Goal: Task Accomplishment & Management: Complete application form

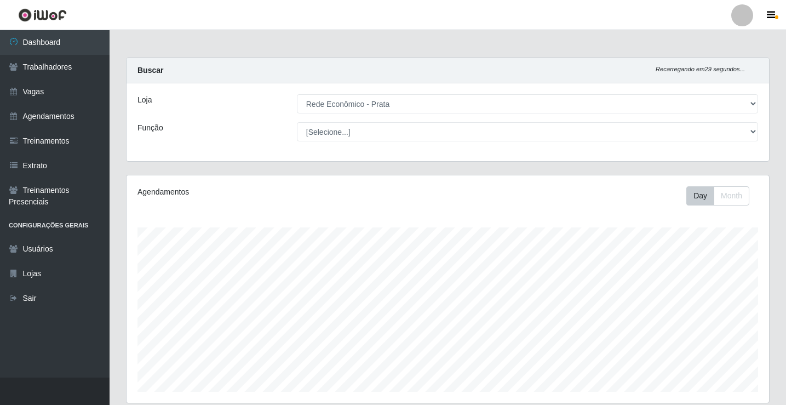
select select "192"
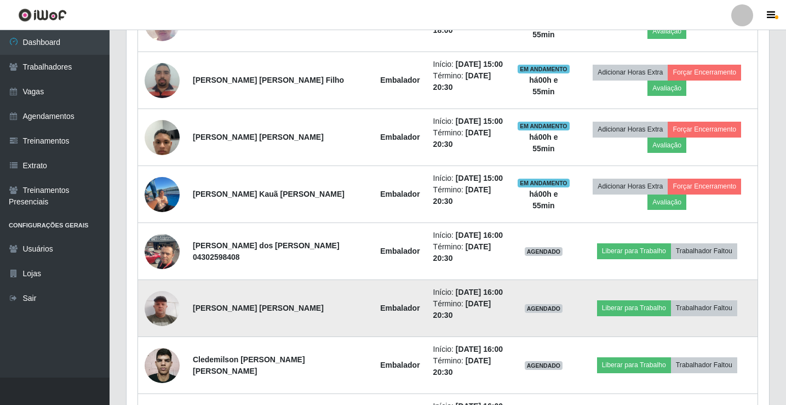
scroll to position [675, 0]
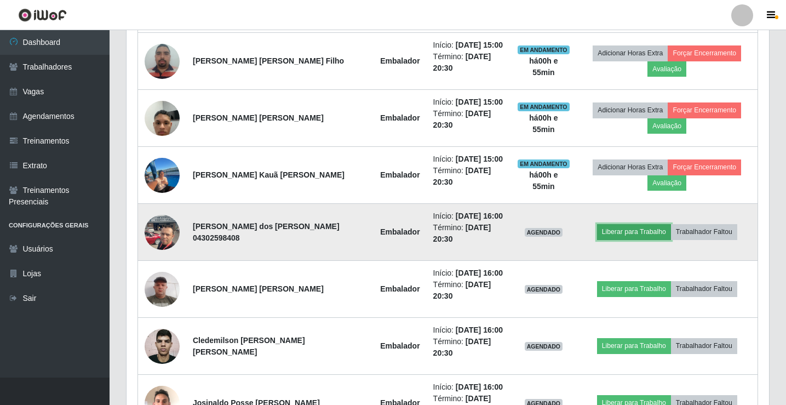
click at [617, 232] on button "Liberar para Trabalho" at bounding box center [634, 231] width 74 height 15
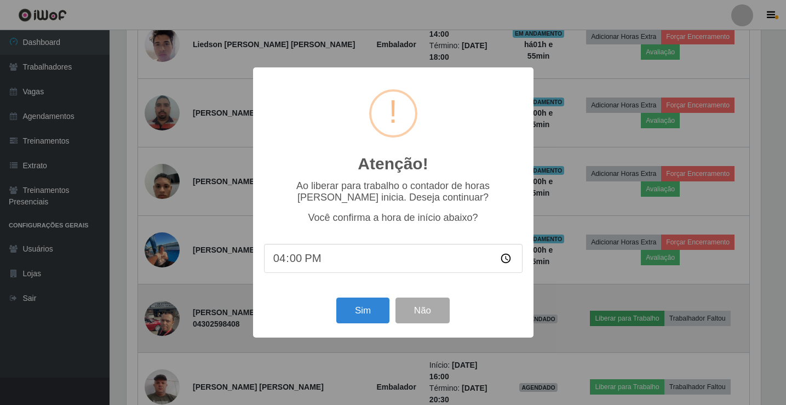
scroll to position [227, 637]
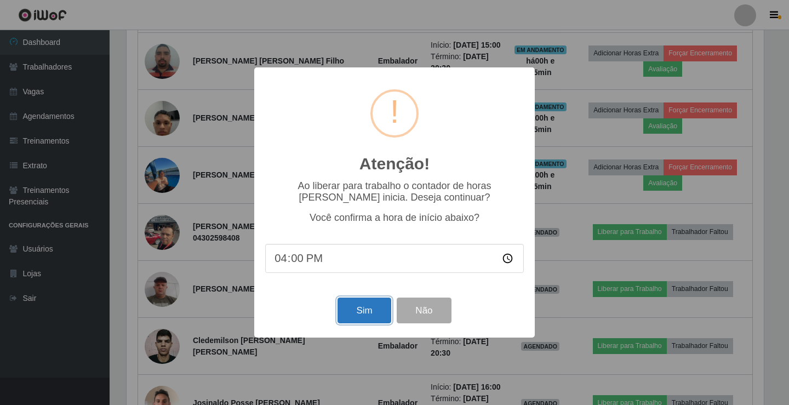
click at [363, 313] on button "Sim" at bounding box center [363, 310] width 53 height 26
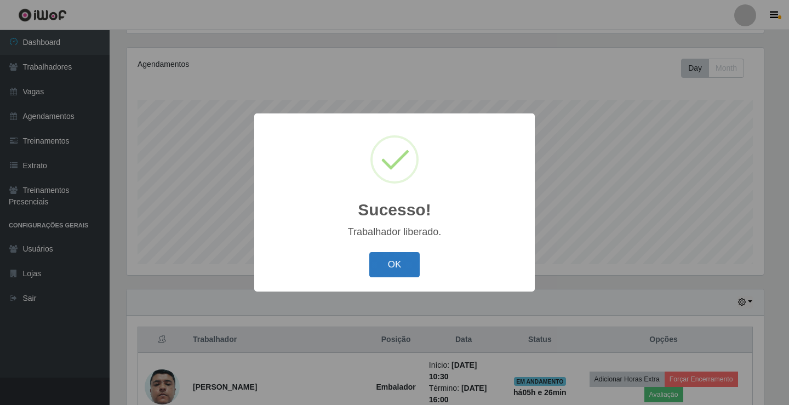
click at [400, 276] on button "OK" at bounding box center [394, 265] width 51 height 26
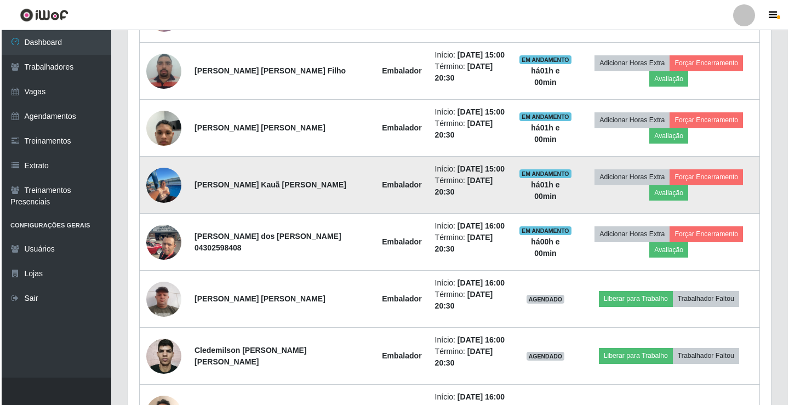
scroll to position [675, 0]
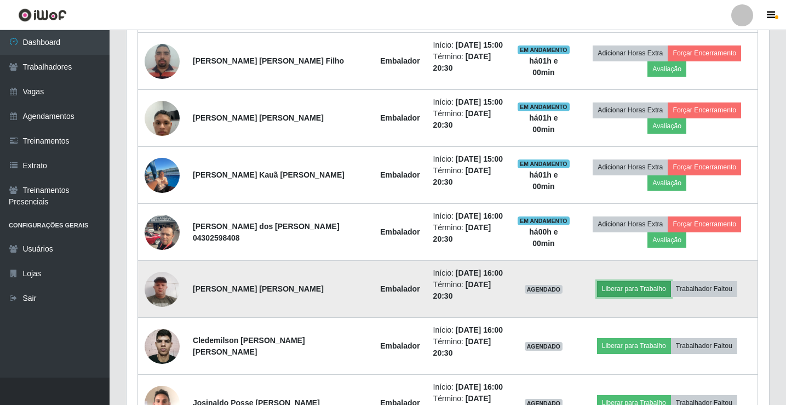
click at [634, 289] on button "Liberar para Trabalho" at bounding box center [634, 288] width 74 height 15
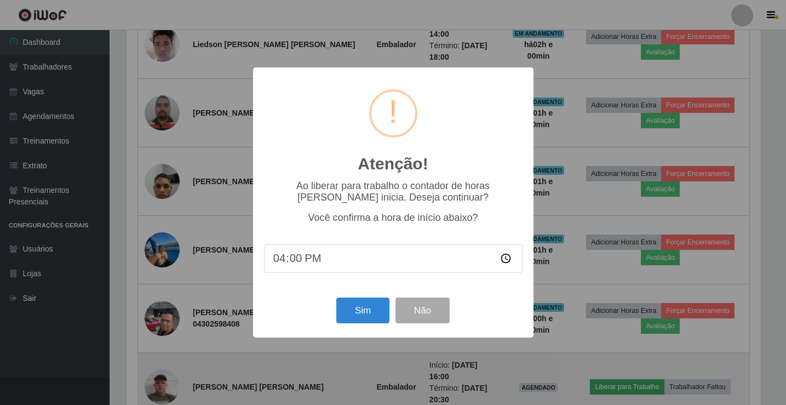
scroll to position [227, 637]
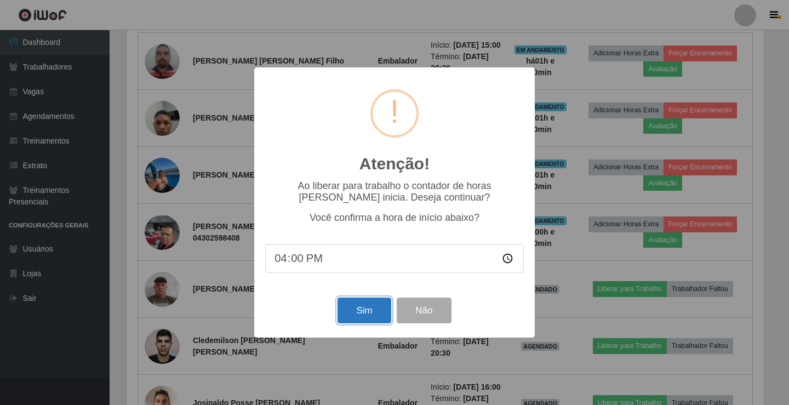
click at [361, 313] on button "Sim" at bounding box center [363, 310] width 53 height 26
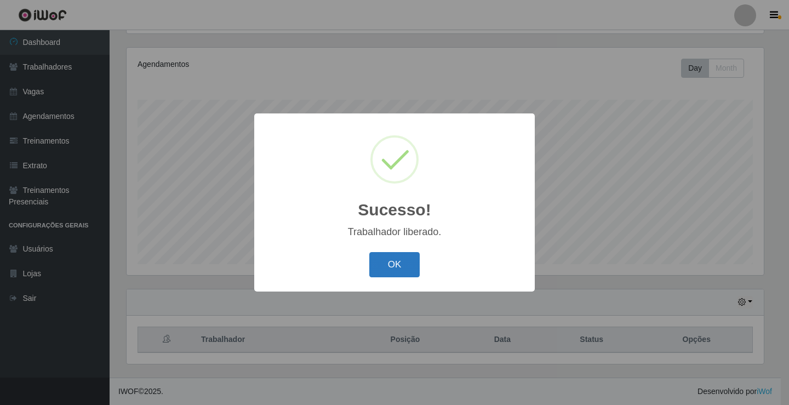
click at [394, 272] on button "OK" at bounding box center [394, 265] width 51 height 26
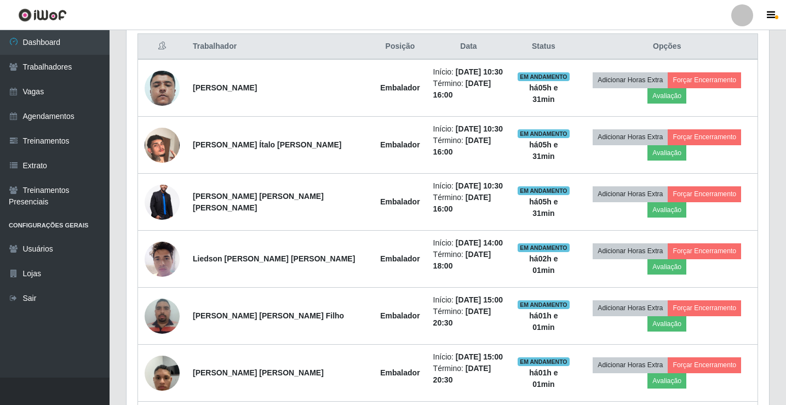
scroll to position [401, 0]
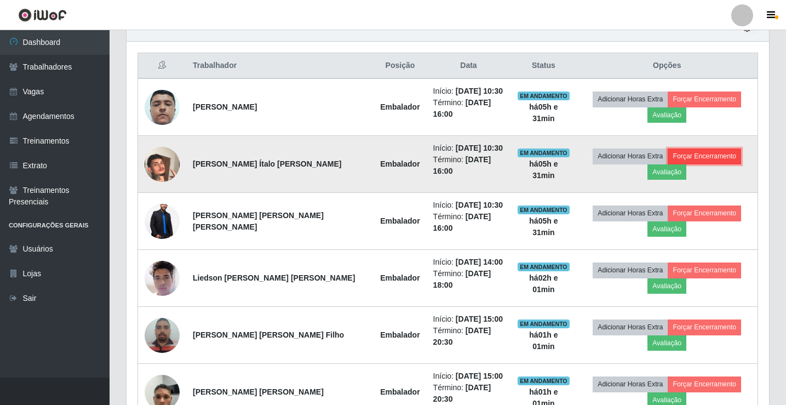
click at [696, 157] on button "Forçar Encerramento" at bounding box center [704, 155] width 73 height 15
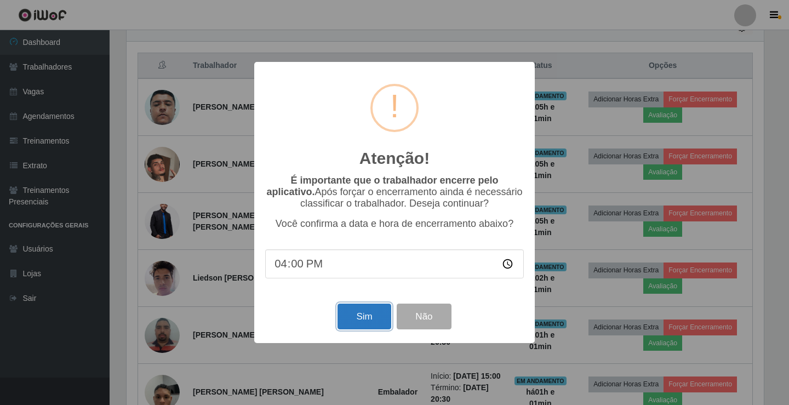
click at [367, 323] on button "Sim" at bounding box center [363, 316] width 53 height 26
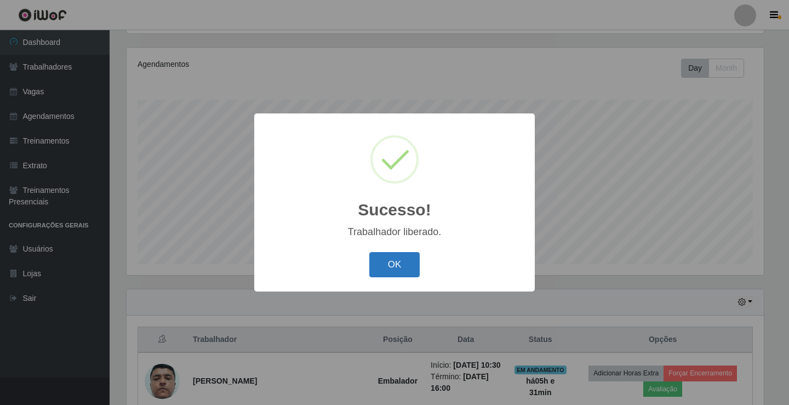
click at [399, 267] on button "OK" at bounding box center [394, 265] width 51 height 26
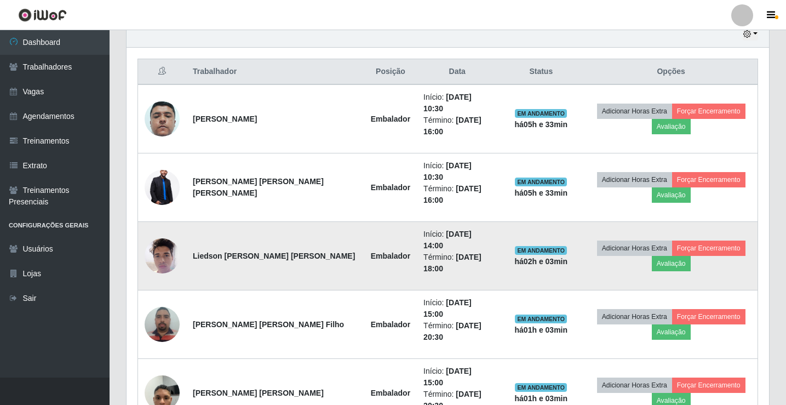
scroll to position [347, 0]
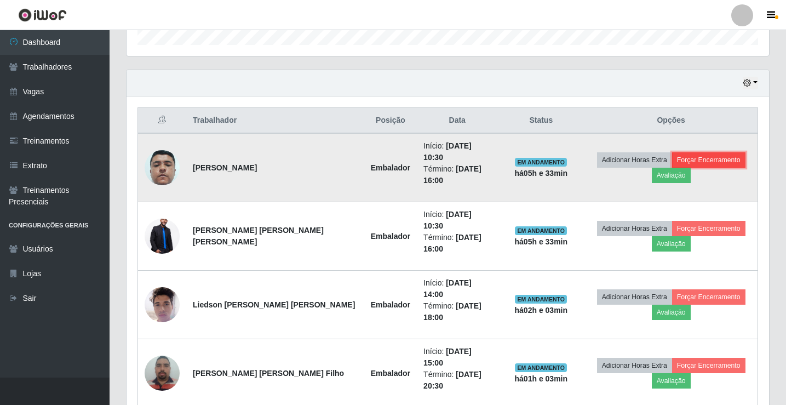
click at [686, 156] on button "Forçar Encerramento" at bounding box center [708, 159] width 73 height 15
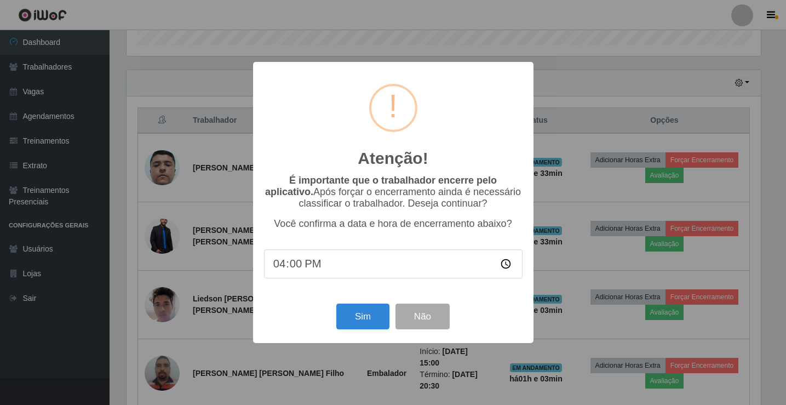
scroll to position [227, 637]
click at [366, 317] on button "Sim" at bounding box center [363, 316] width 53 height 26
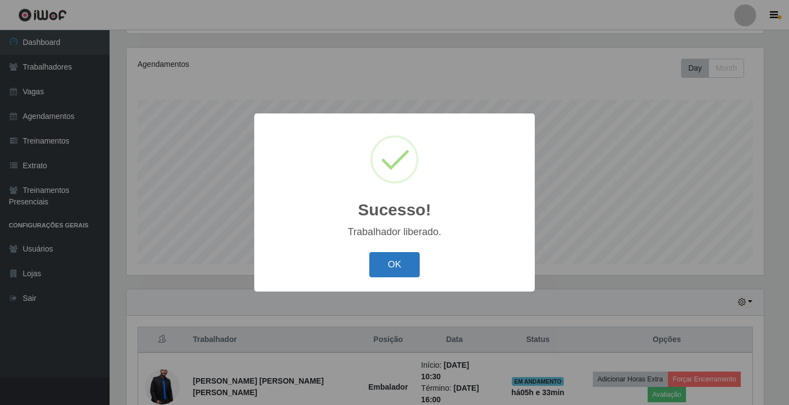
click at [398, 268] on button "OK" at bounding box center [394, 265] width 51 height 26
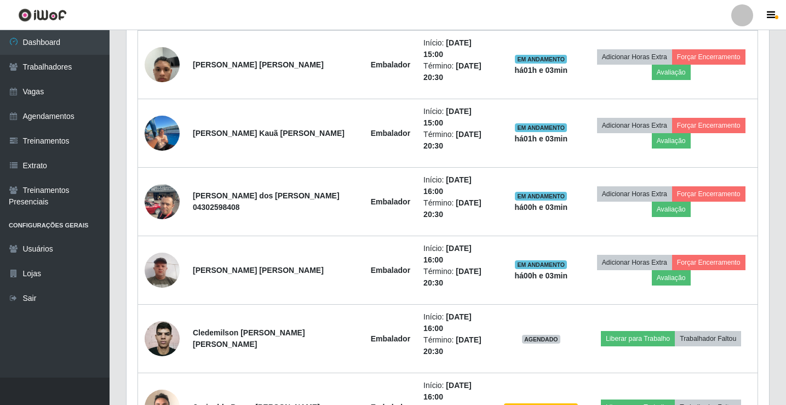
scroll to position [675, 0]
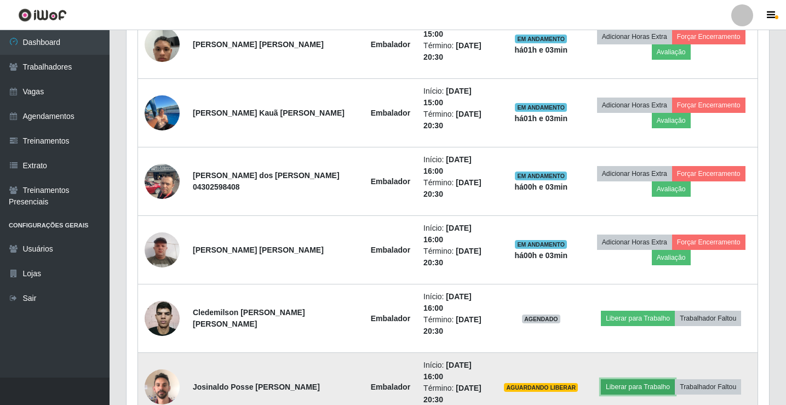
click at [636, 379] on button "Liberar para Trabalho" at bounding box center [638, 386] width 74 height 15
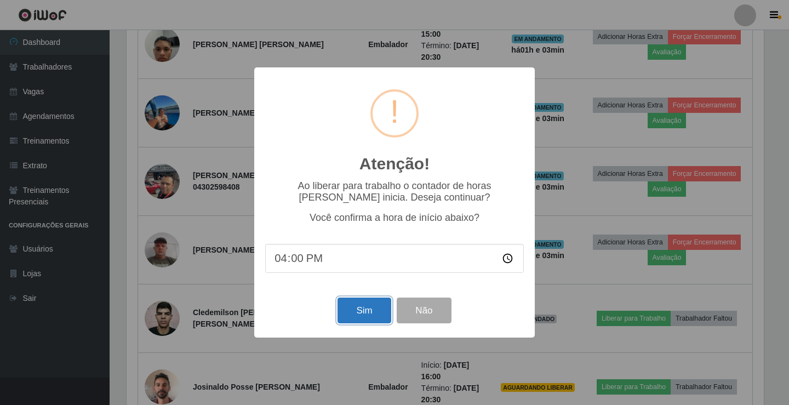
click at [370, 318] on button "Sim" at bounding box center [363, 310] width 53 height 26
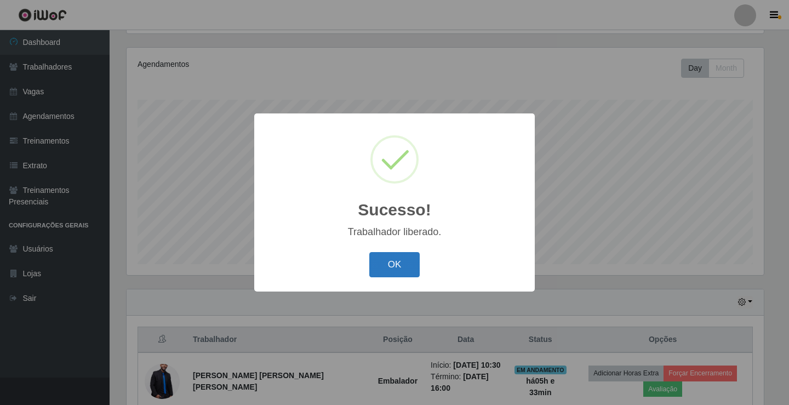
click at [397, 265] on button "OK" at bounding box center [394, 265] width 51 height 26
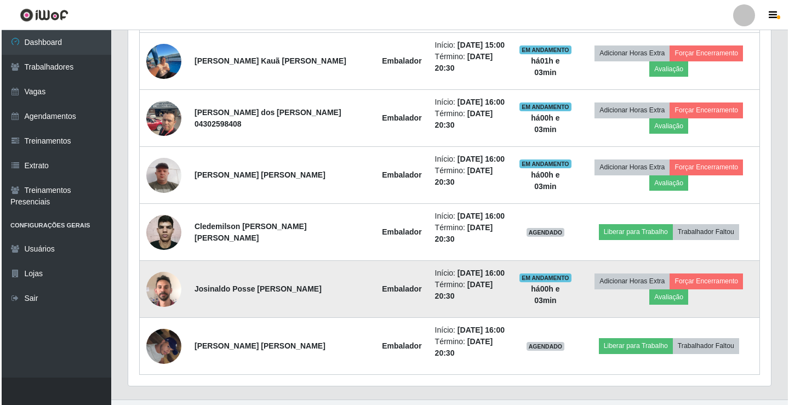
scroll to position [697, 0]
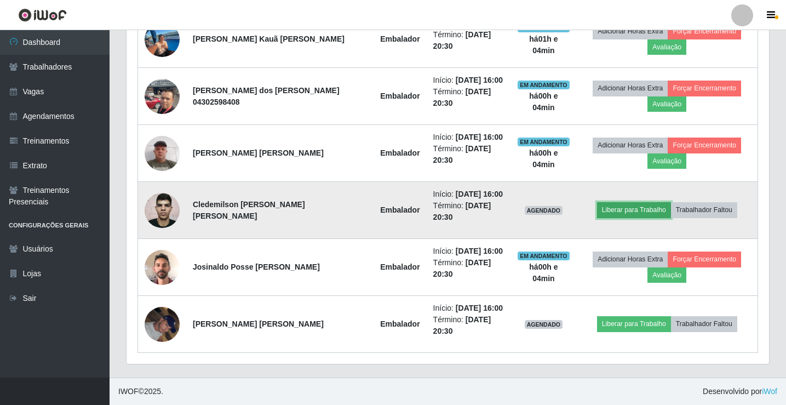
click at [619, 210] on button "Liberar para Trabalho" at bounding box center [634, 209] width 74 height 15
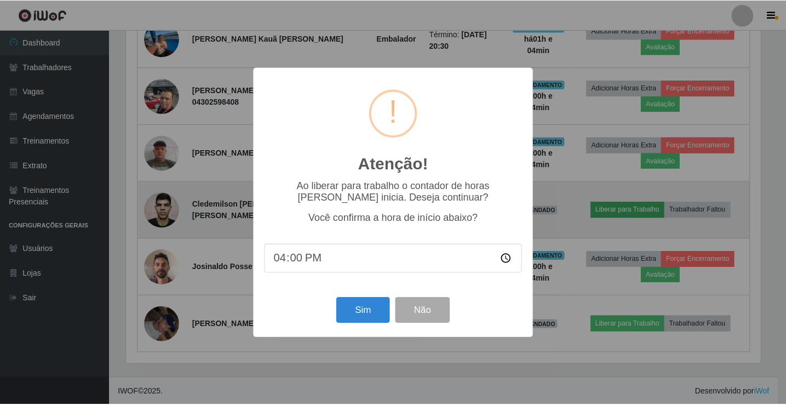
scroll to position [227, 637]
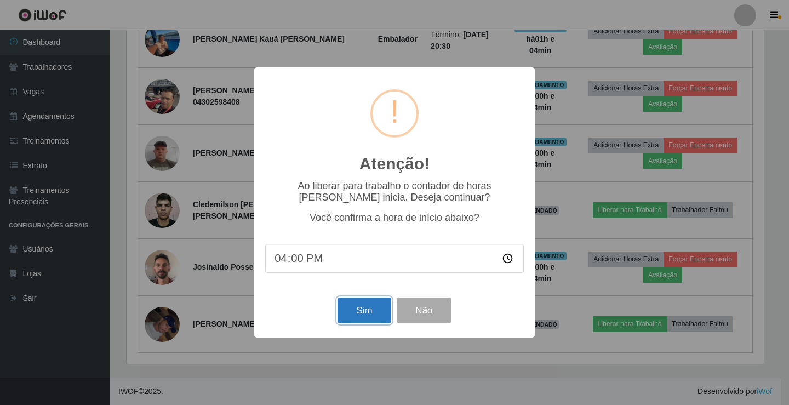
click at [353, 309] on button "Sim" at bounding box center [363, 310] width 53 height 26
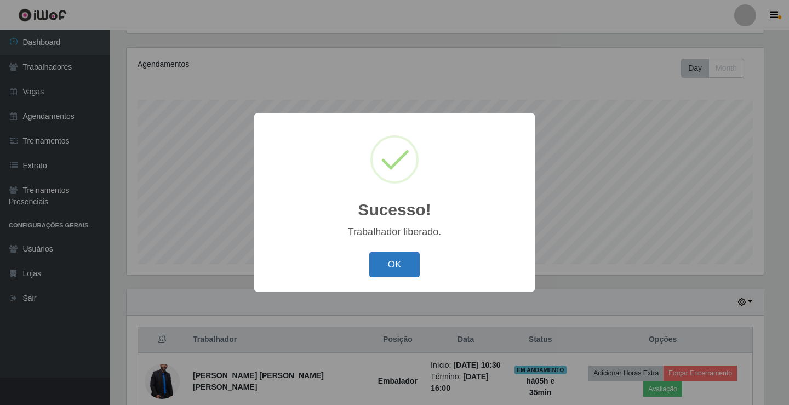
click at [406, 268] on button "OK" at bounding box center [394, 265] width 51 height 26
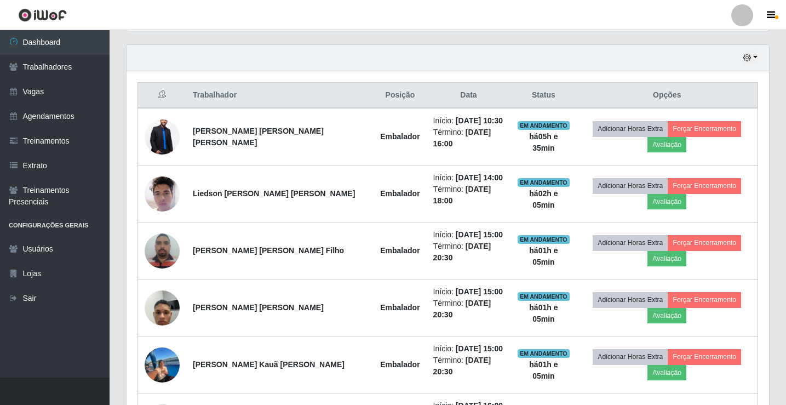
scroll to position [369, 0]
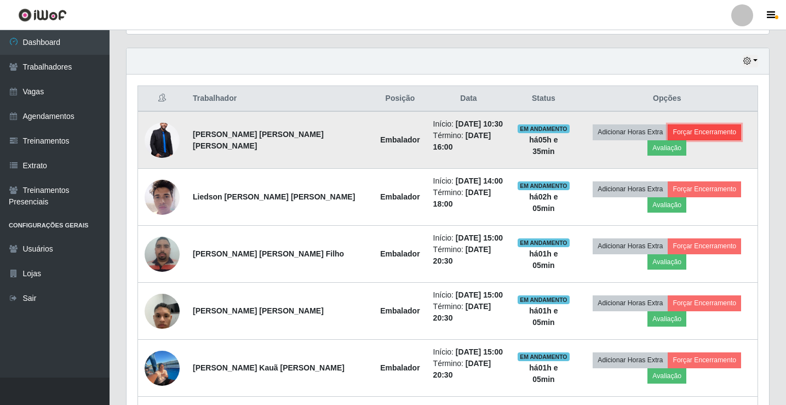
click at [691, 129] on button "Forçar Encerramento" at bounding box center [704, 131] width 73 height 15
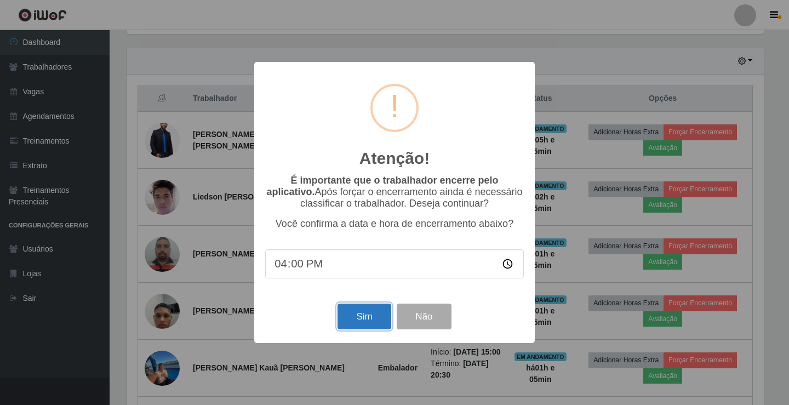
click at [360, 316] on button "Sim" at bounding box center [363, 316] width 53 height 26
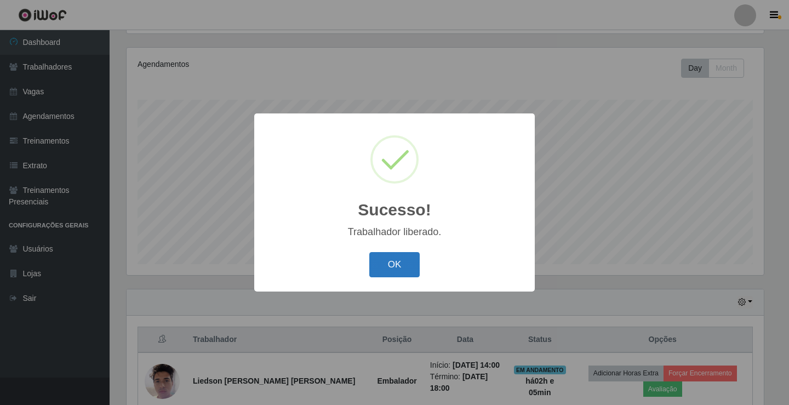
click at [384, 262] on button "OK" at bounding box center [394, 265] width 51 height 26
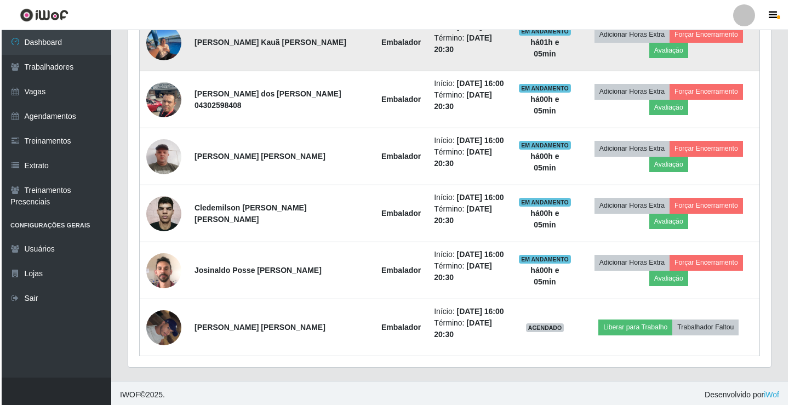
scroll to position [640, 0]
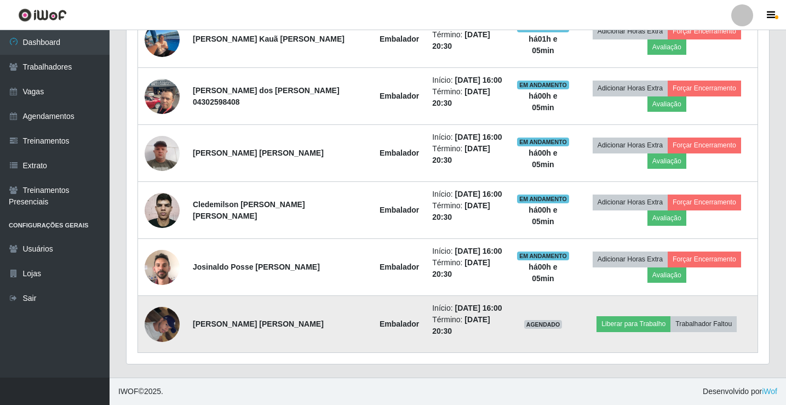
click at [156, 331] on img at bounding box center [162, 324] width 35 height 47
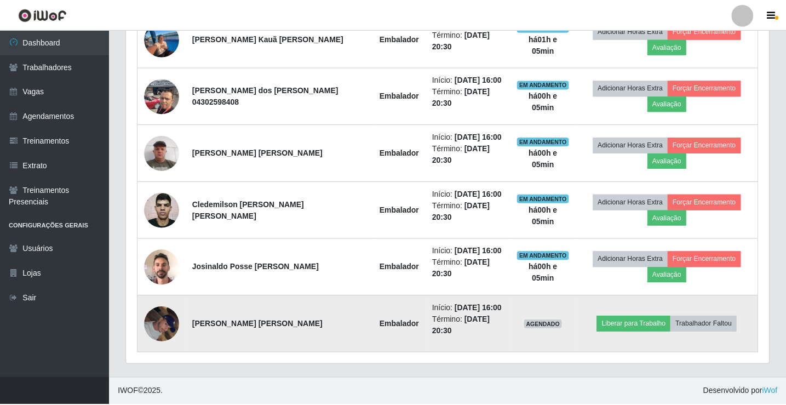
scroll to position [227, 637]
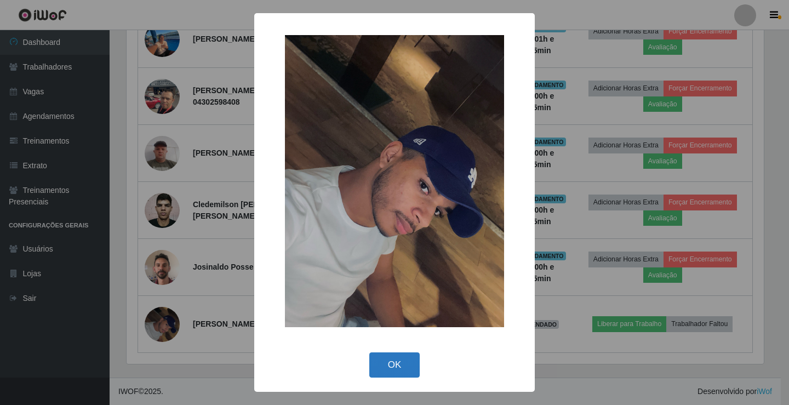
click at [398, 365] on button "OK" at bounding box center [394, 365] width 51 height 26
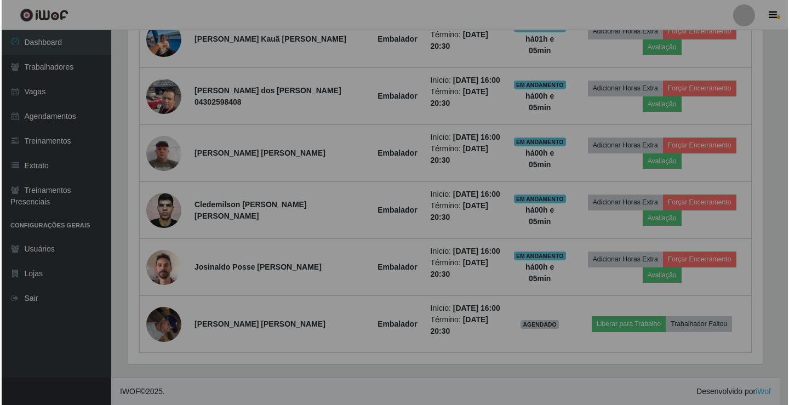
scroll to position [227, 642]
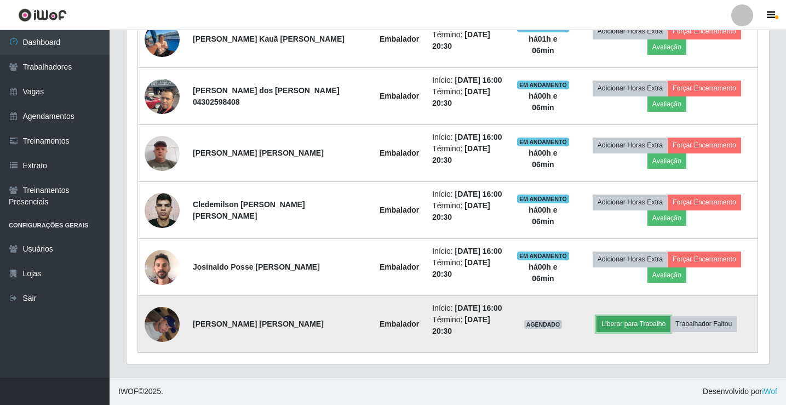
click at [640, 325] on button "Liberar para Trabalho" at bounding box center [633, 323] width 74 height 15
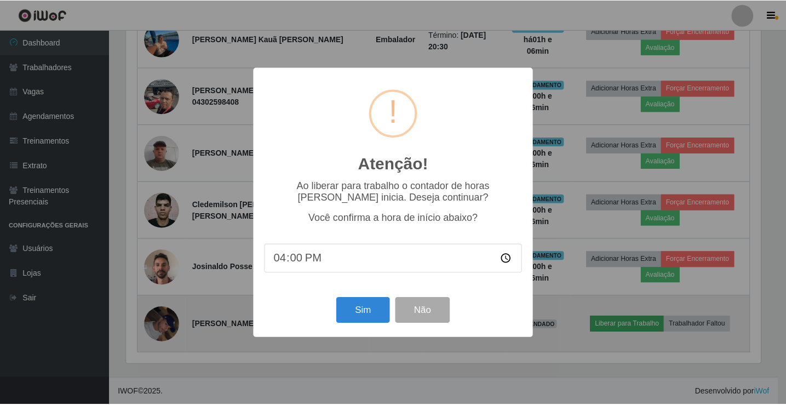
scroll to position [227, 637]
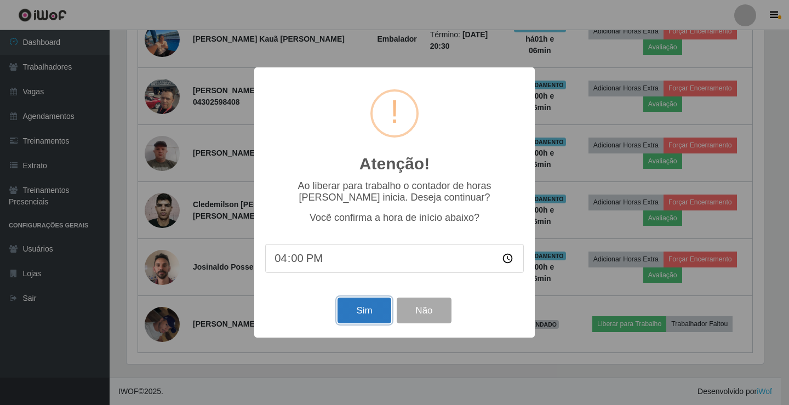
click at [360, 306] on button "Sim" at bounding box center [363, 310] width 53 height 26
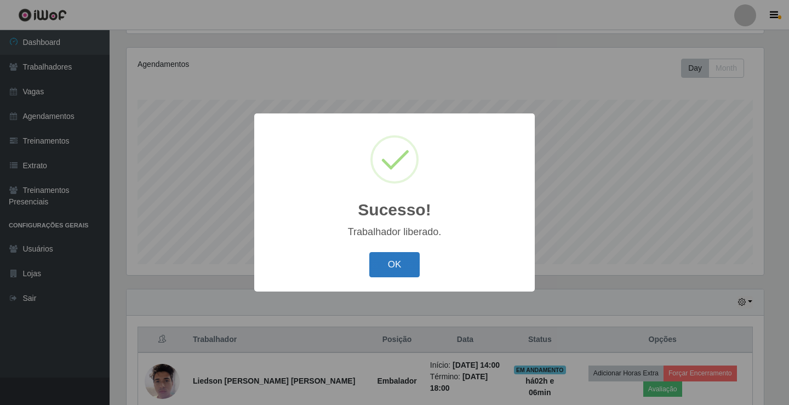
click at [406, 271] on button "OK" at bounding box center [394, 265] width 51 height 26
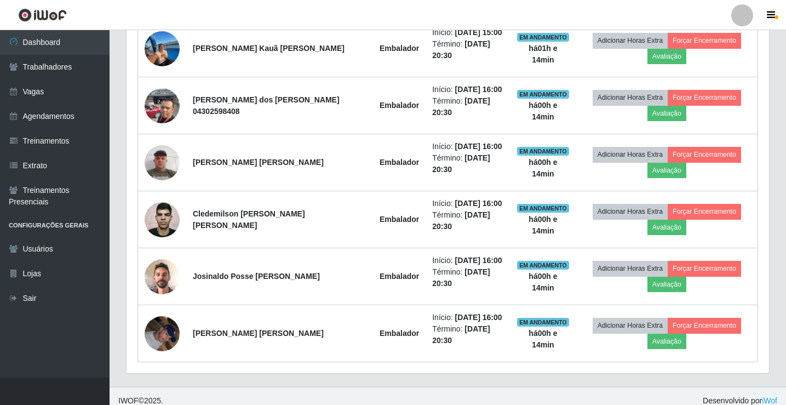
scroll to position [640, 0]
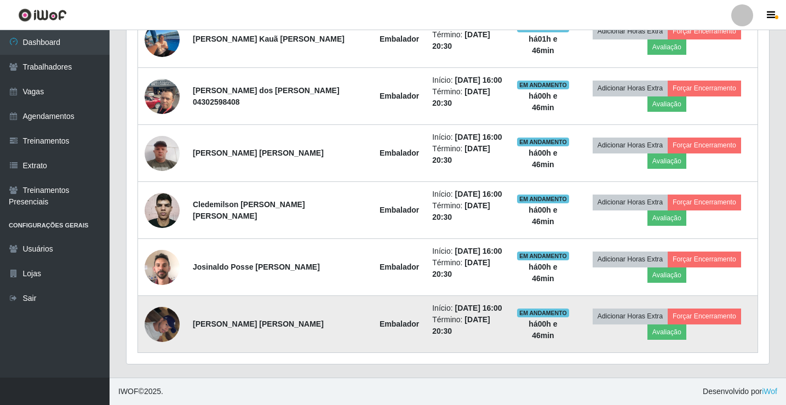
click at [157, 325] on img at bounding box center [162, 324] width 35 height 47
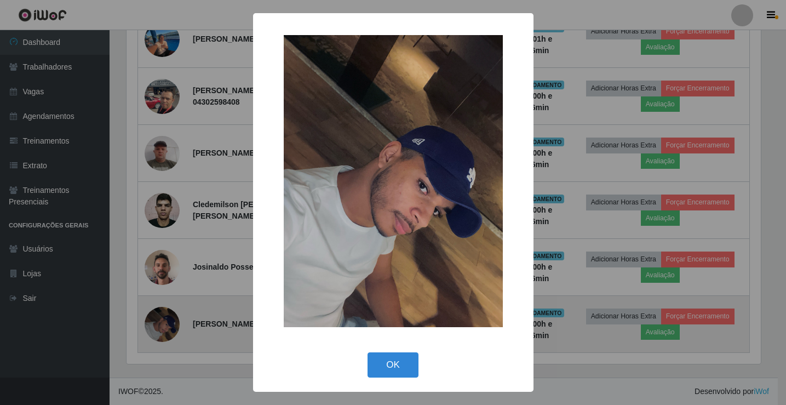
scroll to position [227, 637]
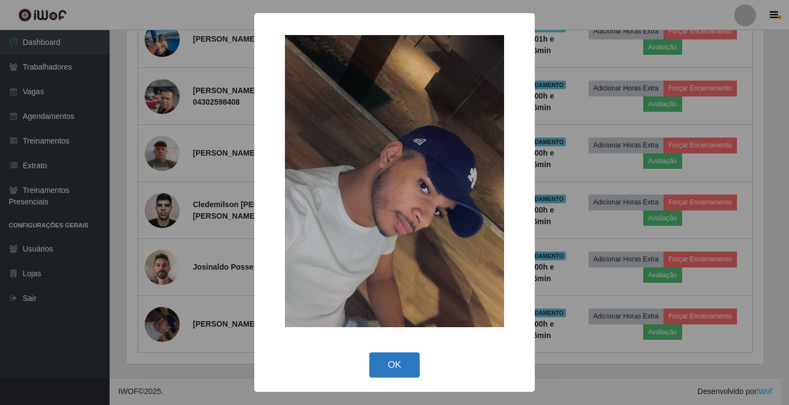
click at [404, 356] on button "OK" at bounding box center [394, 365] width 51 height 26
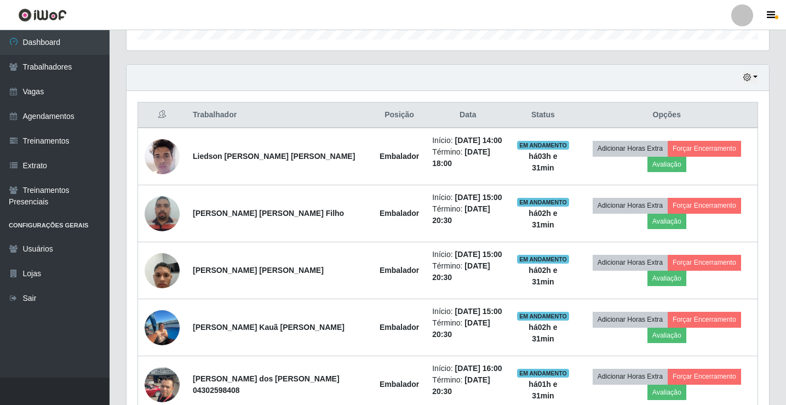
scroll to position [312, 0]
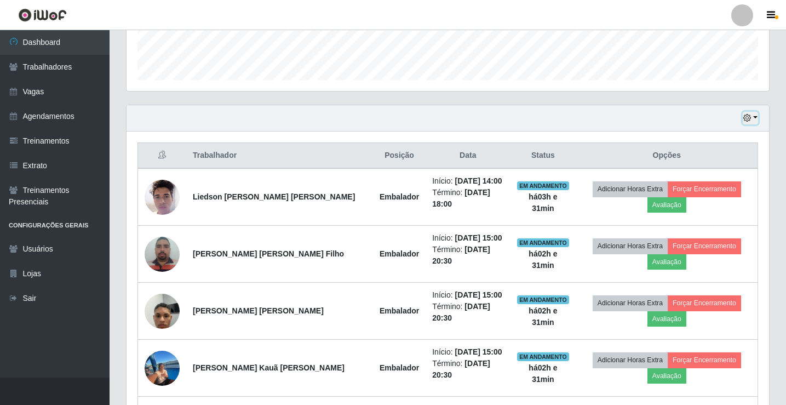
click at [756, 116] on button "button" at bounding box center [750, 118] width 15 height 13
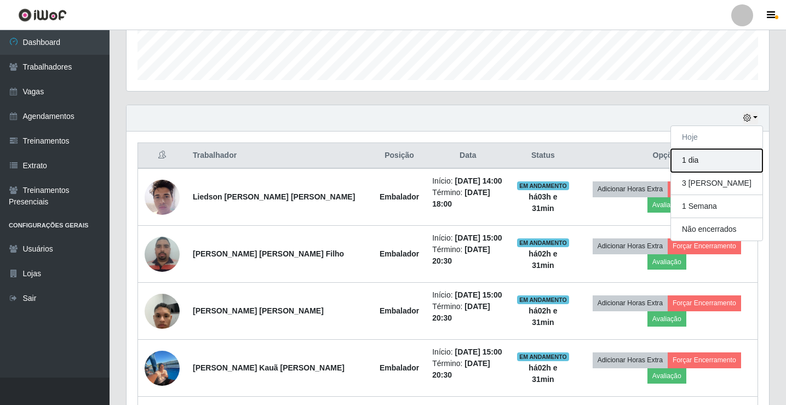
click at [704, 165] on button "1 dia" at bounding box center [716, 160] width 91 height 23
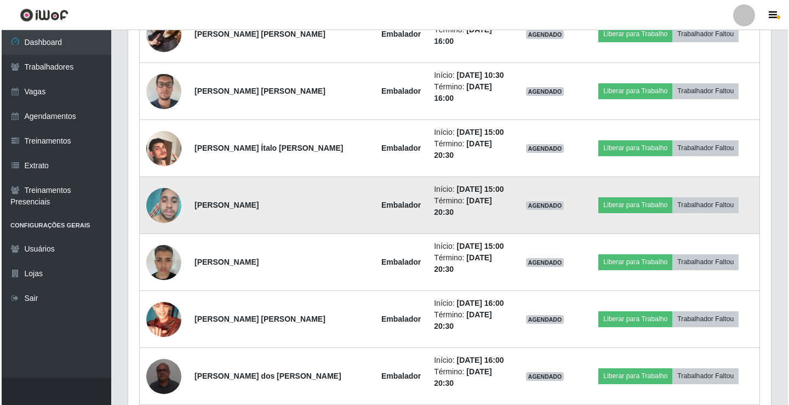
scroll to position [1462, 0]
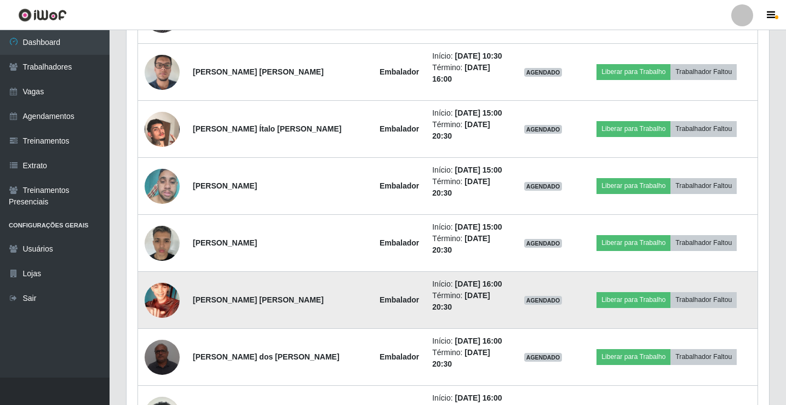
click at [156, 302] on img at bounding box center [162, 300] width 35 height 62
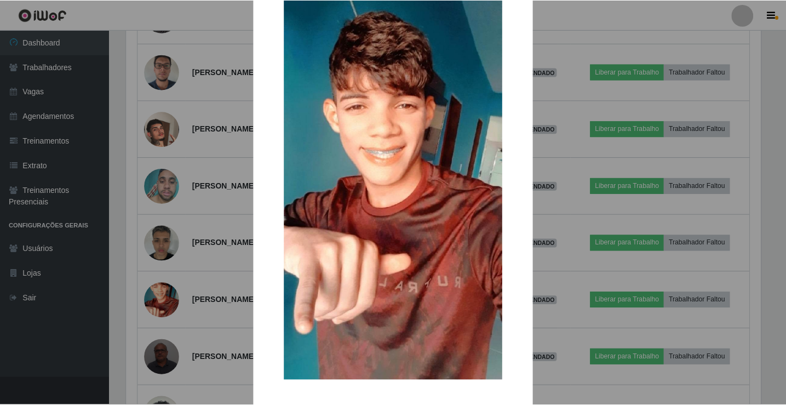
scroll to position [81, 0]
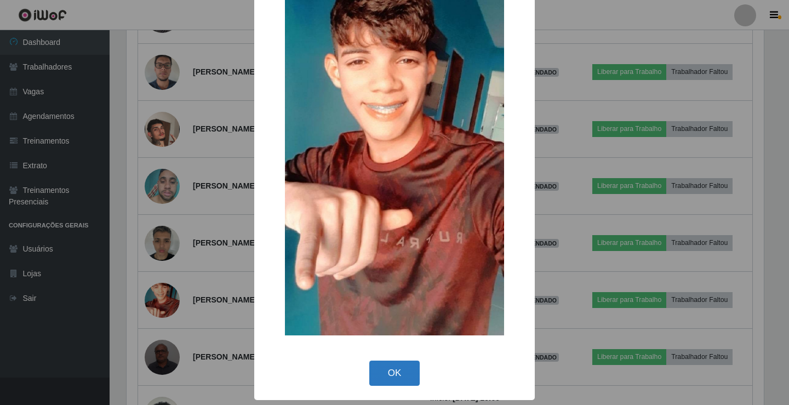
click at [392, 376] on button "OK" at bounding box center [394, 373] width 51 height 26
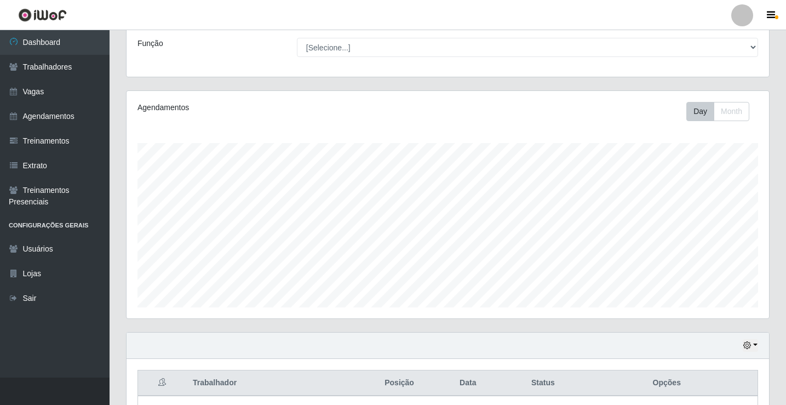
scroll to position [75, 0]
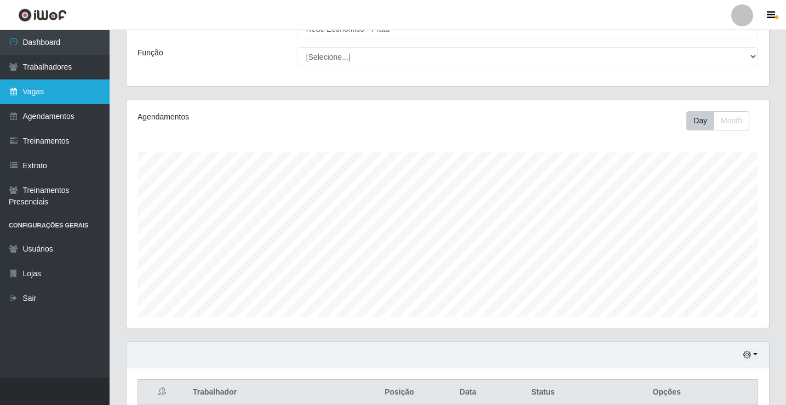
click at [61, 97] on link "Vagas" at bounding box center [55, 91] width 110 height 25
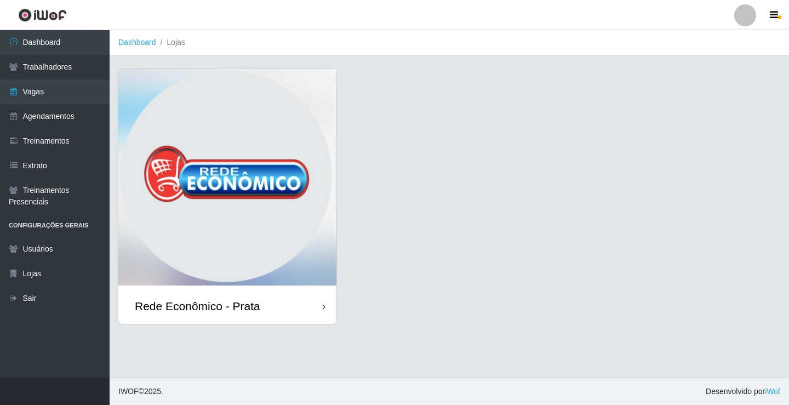
click at [278, 309] on div "Rede Econômico - Prata" at bounding box center [227, 306] width 218 height 36
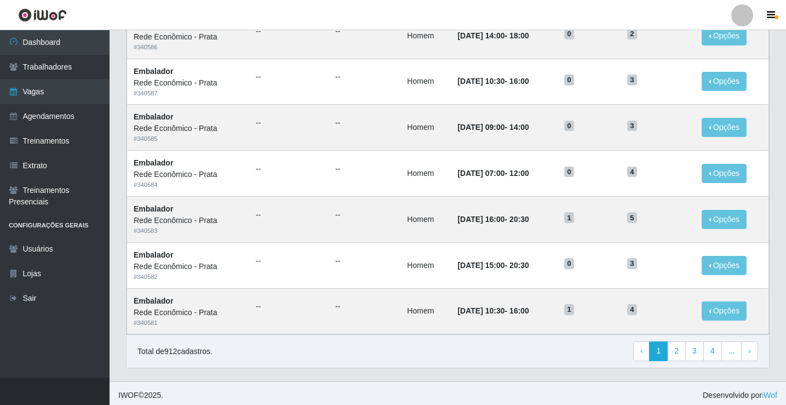
scroll to position [524, 0]
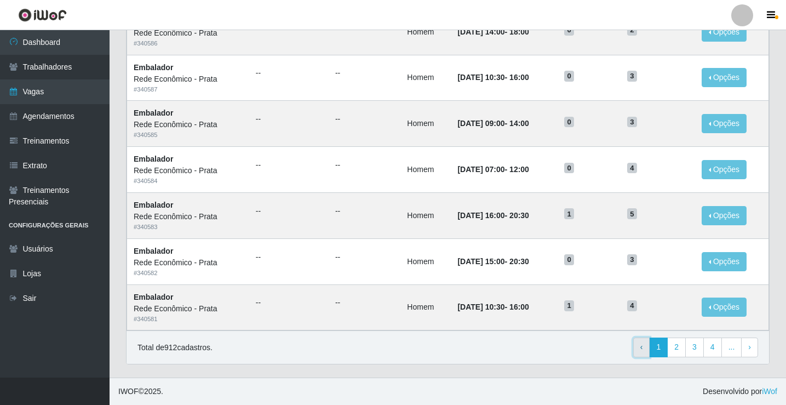
click at [642, 350] on span "‹" at bounding box center [641, 346] width 3 height 9
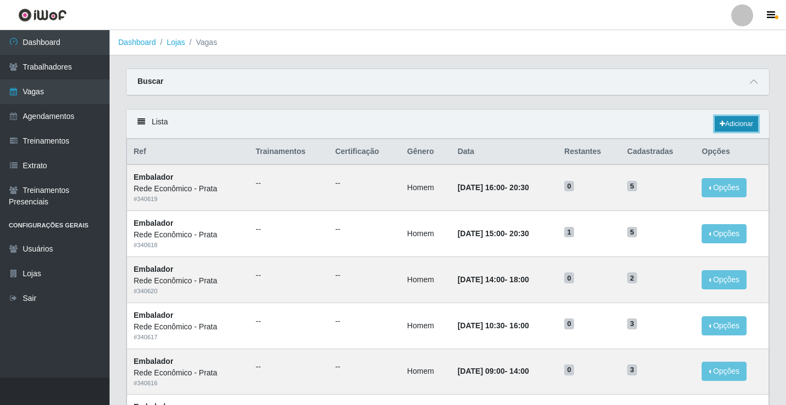
click at [728, 122] on link "Adicionar" at bounding box center [736, 123] width 43 height 15
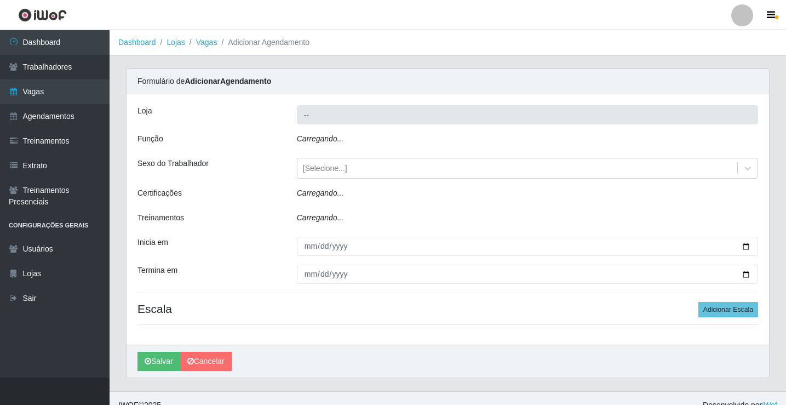
type input "Rede Econômico - Prata"
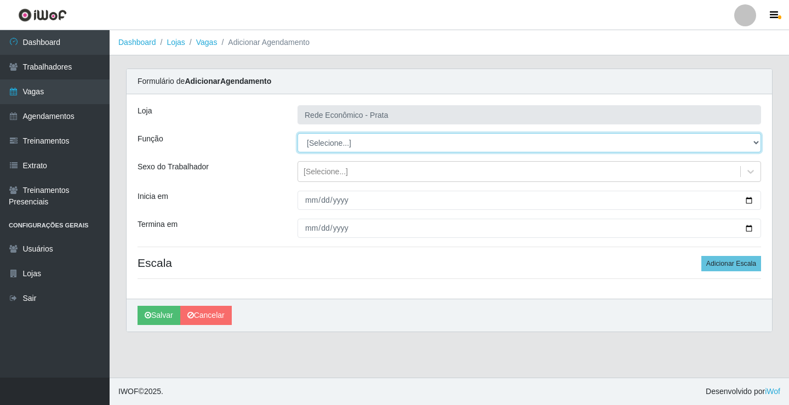
click at [325, 142] on select "[Selecione...] ASG ASG + ASG ++ Embalador Embalador + Embalador ++ Operador de …" at bounding box center [528, 142] width 463 height 19
select select "1"
click at [297, 133] on select "[Selecione...] ASG ASG + ASG ++ Embalador Embalador + Embalador ++ Operador de …" at bounding box center [528, 142] width 463 height 19
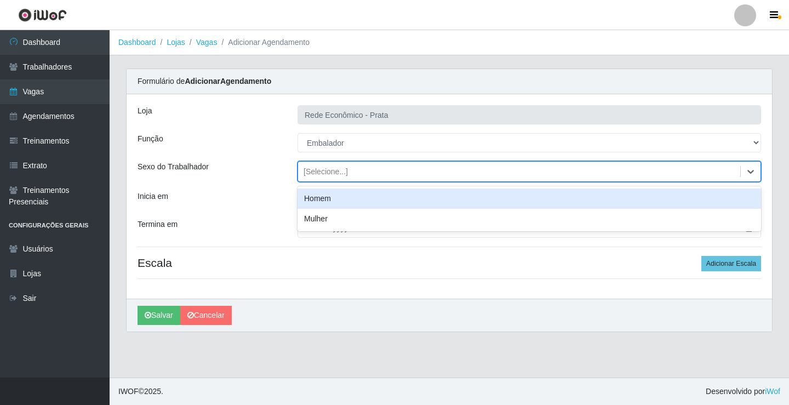
click at [327, 167] on div "[Selecione...]" at bounding box center [325, 172] width 44 height 12
click at [333, 201] on div "Homem" at bounding box center [528, 198] width 463 height 20
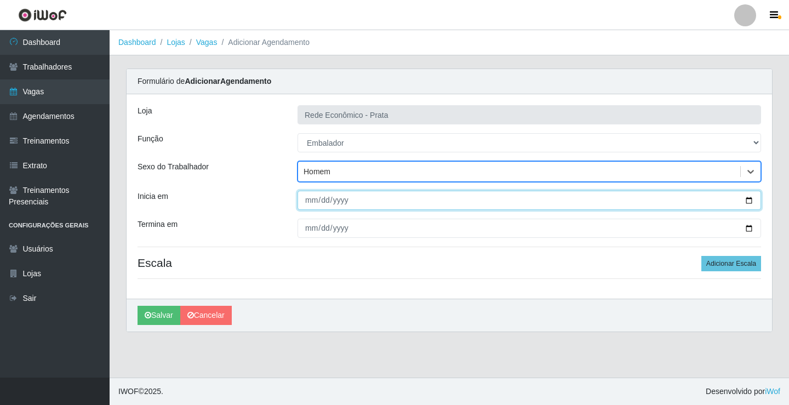
click at [746, 200] on input "Inicia em" at bounding box center [528, 200] width 463 height 19
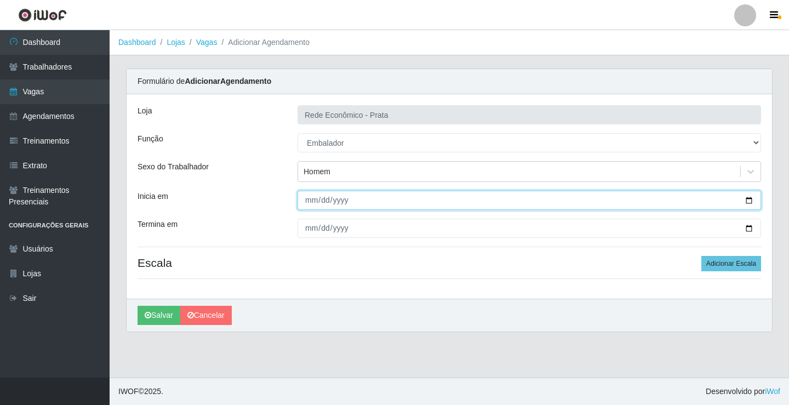
type input "2025-09-03"
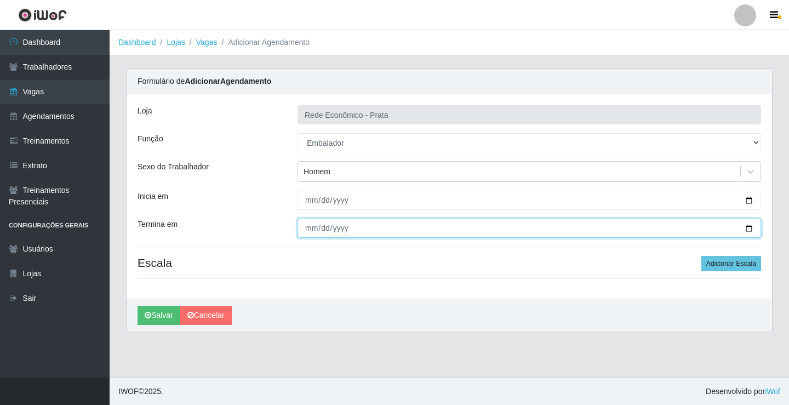
click at [747, 230] on input "Termina em" at bounding box center [528, 228] width 463 height 19
type input "2025-09-03"
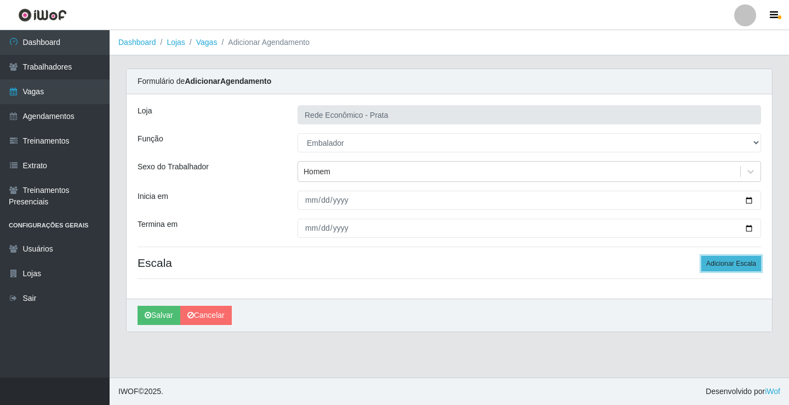
click at [725, 260] on button "Adicionar Escala" at bounding box center [731, 263] width 60 height 15
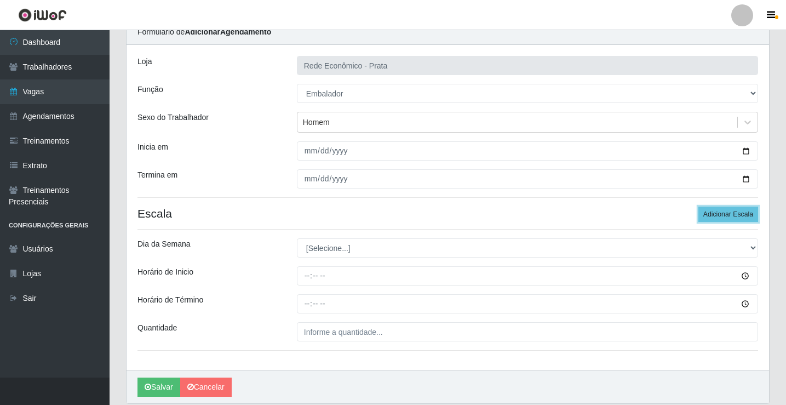
scroll to position [89, 0]
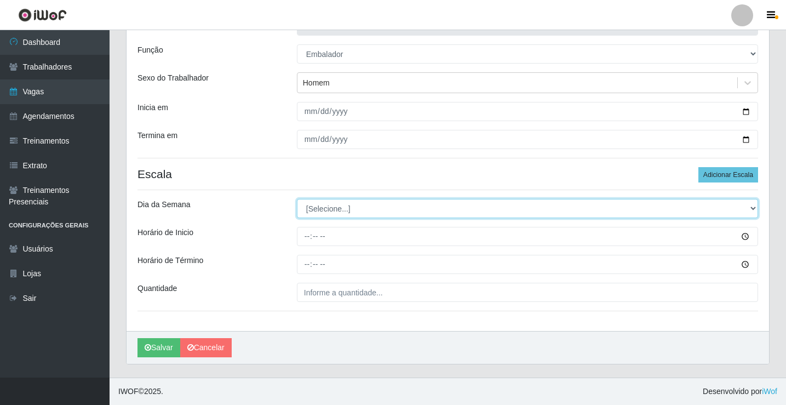
click at [322, 211] on select "[Selecione...] Segunda Terça Quarta Quinta Sexta Sábado Domingo" at bounding box center [527, 208] width 461 height 19
select select "3"
click at [297, 199] on select "[Selecione...] Segunda Terça Quarta Quinta Sexta Sábado Domingo" at bounding box center [527, 208] width 461 height 19
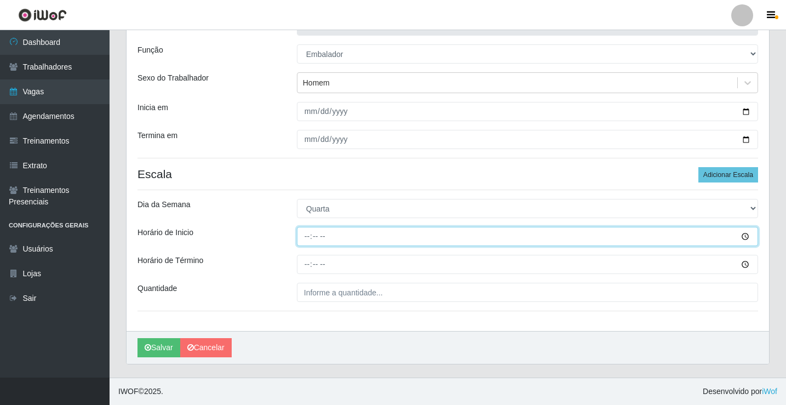
click at [308, 238] on input "Horário de Inicio" at bounding box center [527, 236] width 461 height 19
type input "14:00"
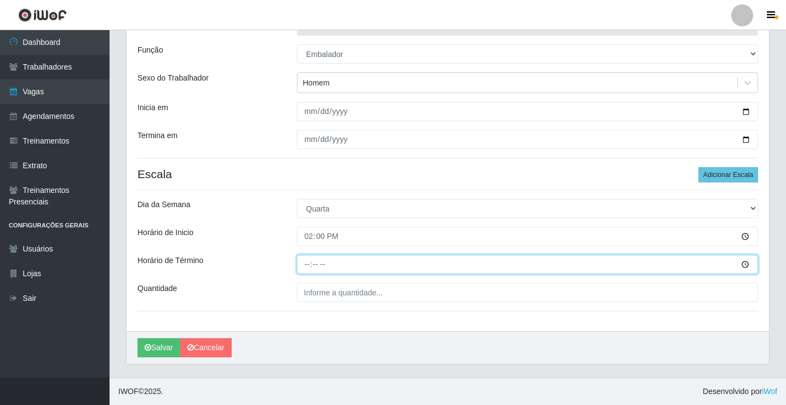
click at [308, 268] on input "Horário de Término" at bounding box center [527, 264] width 461 height 19
type input "18:00"
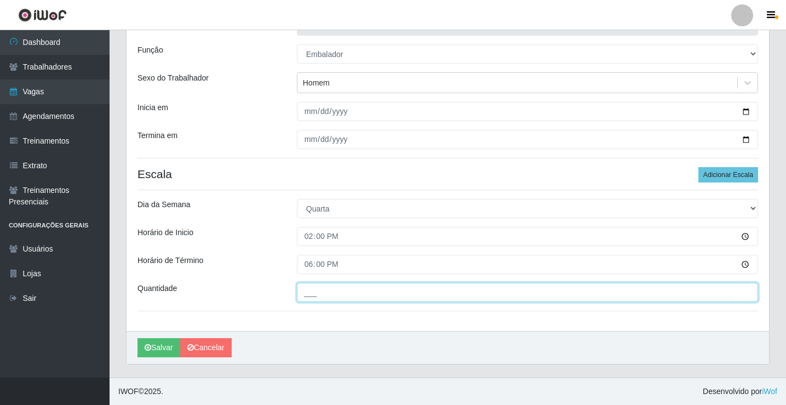
click at [337, 290] on input "___" at bounding box center [527, 292] width 461 height 19
type input "2__"
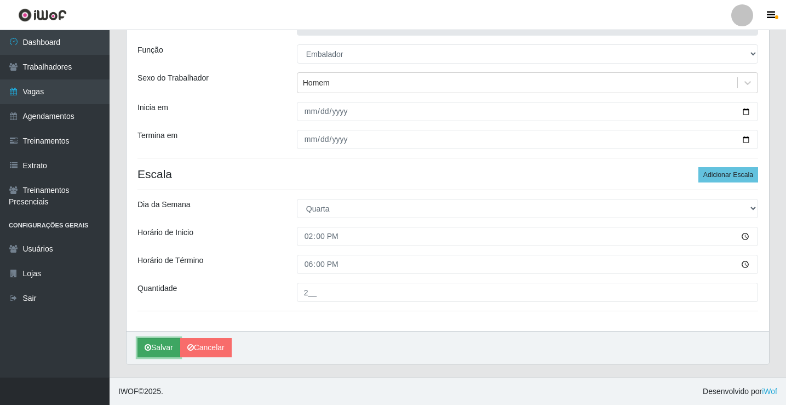
click at [162, 347] on button "Salvar" at bounding box center [158, 347] width 43 height 19
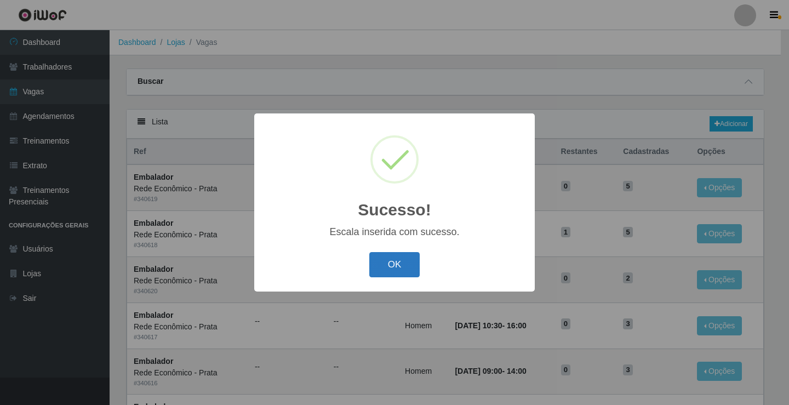
click at [392, 263] on button "OK" at bounding box center [394, 265] width 51 height 26
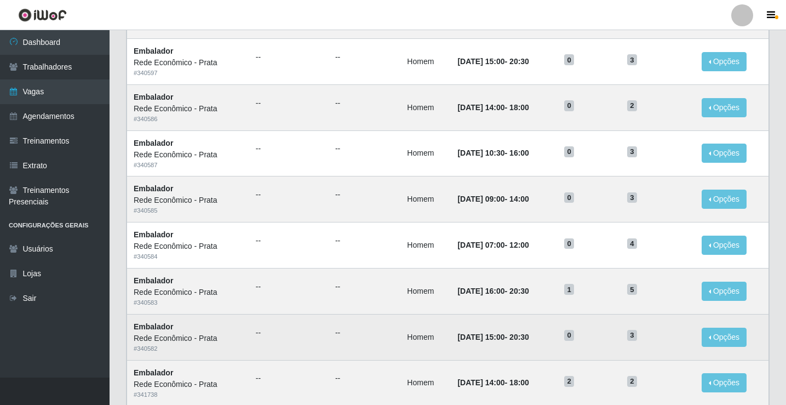
scroll to position [524, 0]
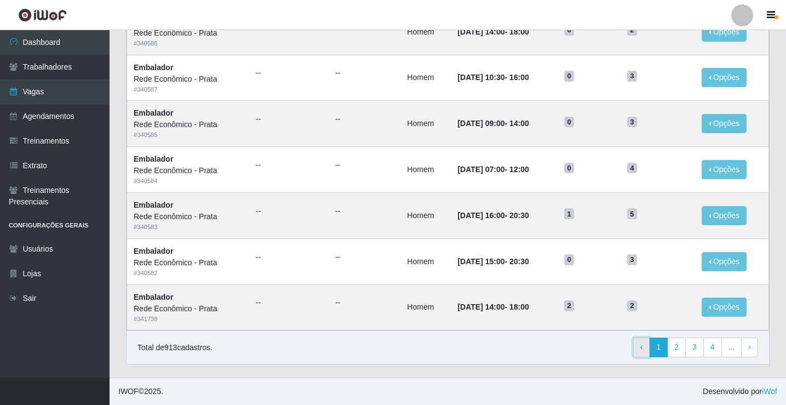
click at [642, 348] on span "‹" at bounding box center [641, 346] width 3 height 9
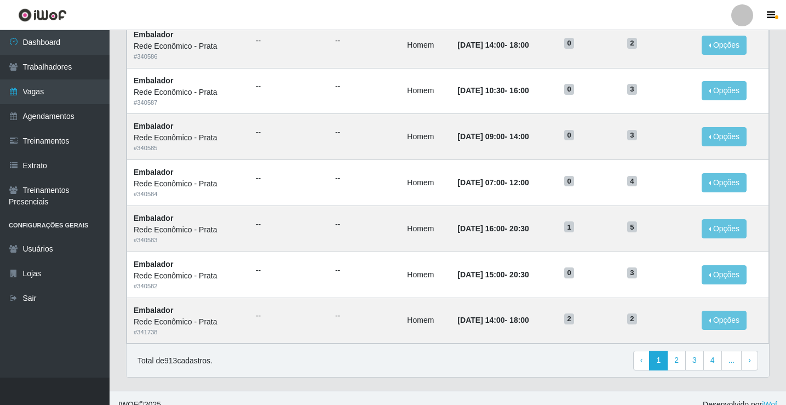
scroll to position [524, 0]
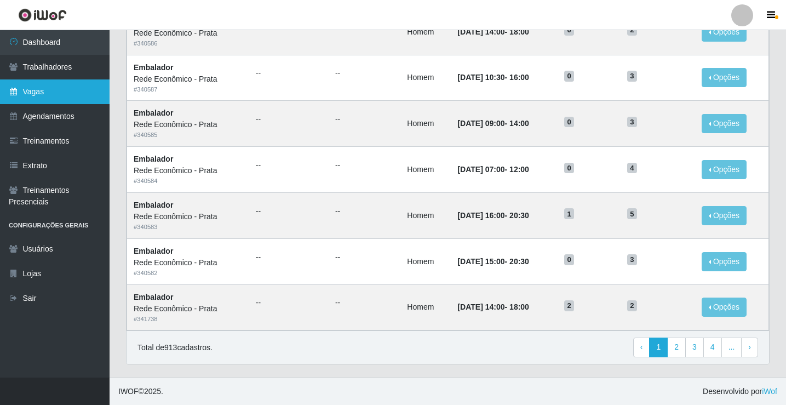
click at [49, 91] on link "Vagas" at bounding box center [55, 91] width 110 height 25
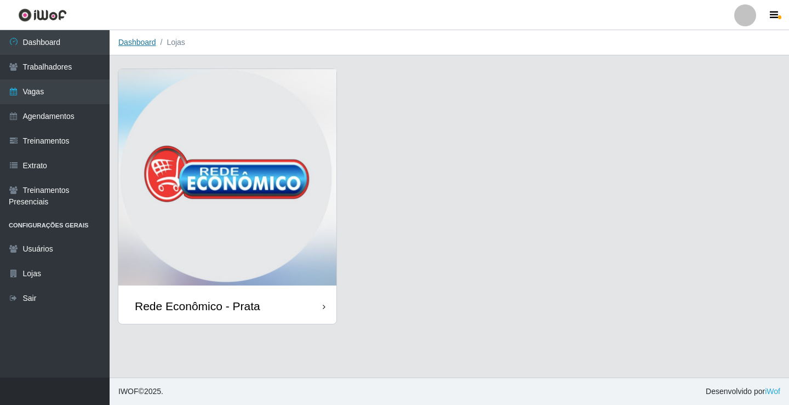
click at [134, 43] on link "Dashboard" at bounding box center [137, 42] width 38 height 9
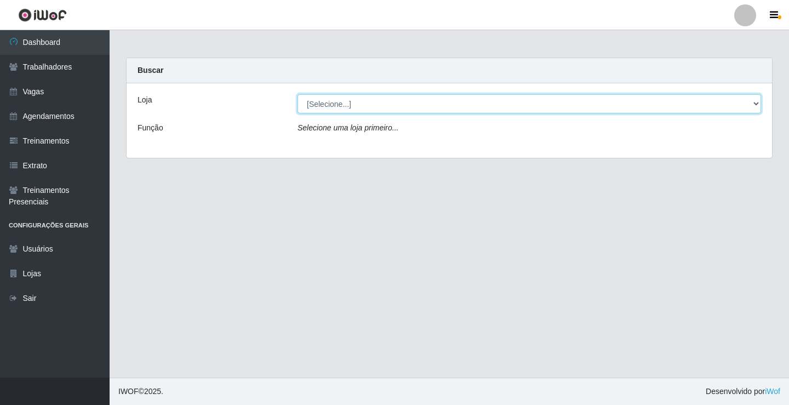
click at [332, 105] on select "[Selecione...] Rede Econômico - Prata" at bounding box center [528, 103] width 463 height 19
select select "192"
click at [297, 94] on select "[Selecione...] Rede Econômico - Prata" at bounding box center [528, 103] width 463 height 19
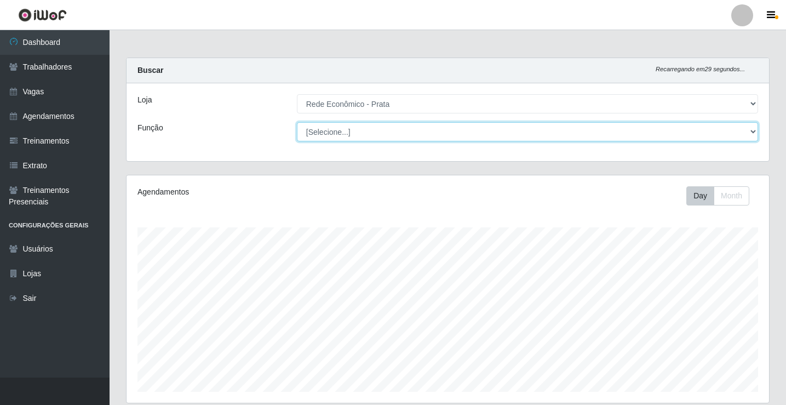
drag, startPoint x: 335, startPoint y: 141, endPoint x: 328, endPoint y: 131, distance: 12.2
click at [328, 131] on select "[Selecione...] ASG ASG + ASG ++ Embalador Embalador + Embalador ++ Operador de …" at bounding box center [527, 131] width 461 height 19
select select "1"
click at [297, 122] on select "[Selecione...] ASG ASG + ASG ++ Embalador Embalador + Embalador ++ Operador de …" at bounding box center [527, 131] width 461 height 19
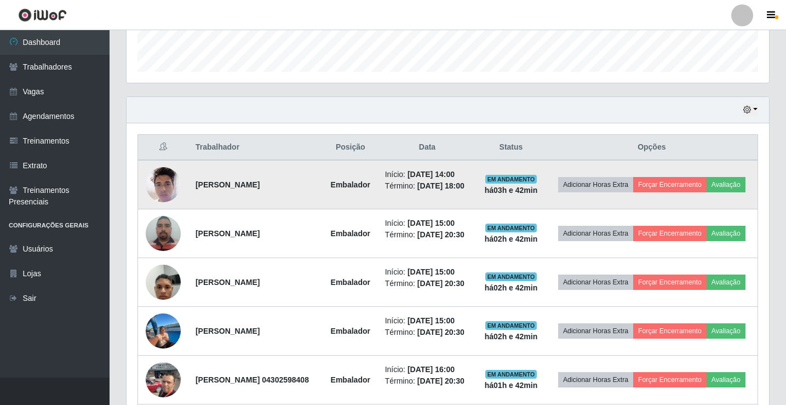
scroll to position [312, 0]
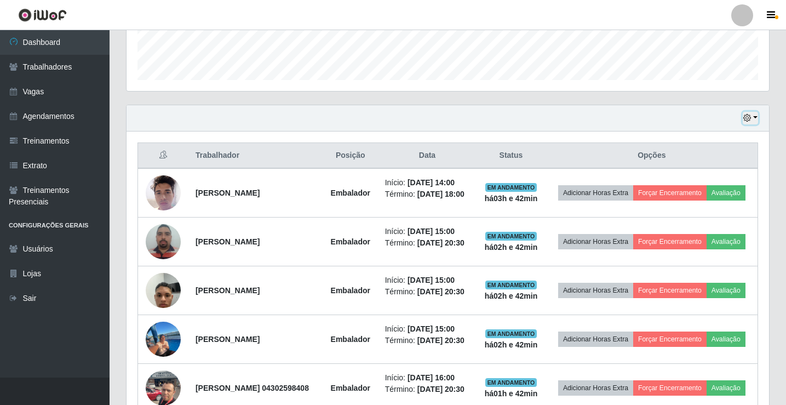
click at [756, 116] on button "button" at bounding box center [750, 118] width 15 height 13
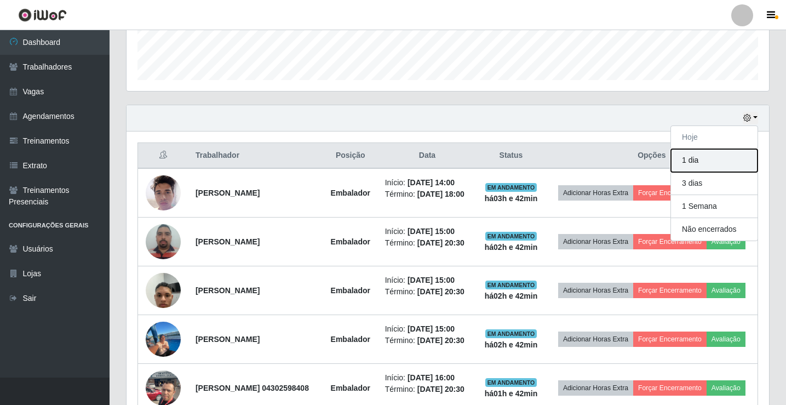
click at [707, 156] on button "1 dia" at bounding box center [714, 160] width 87 height 23
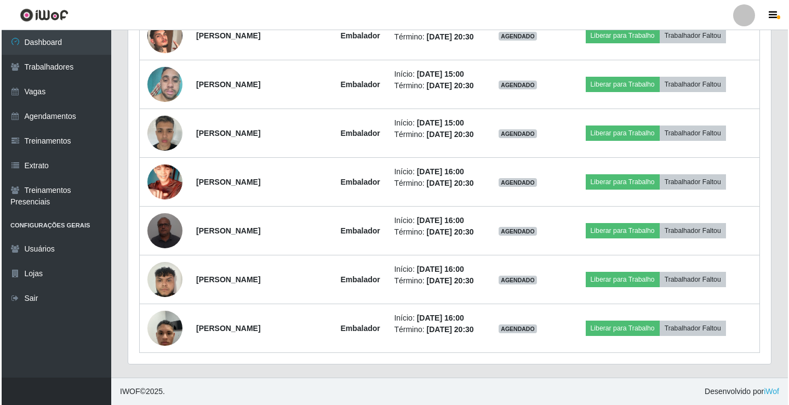
scroll to position [1352, 0]
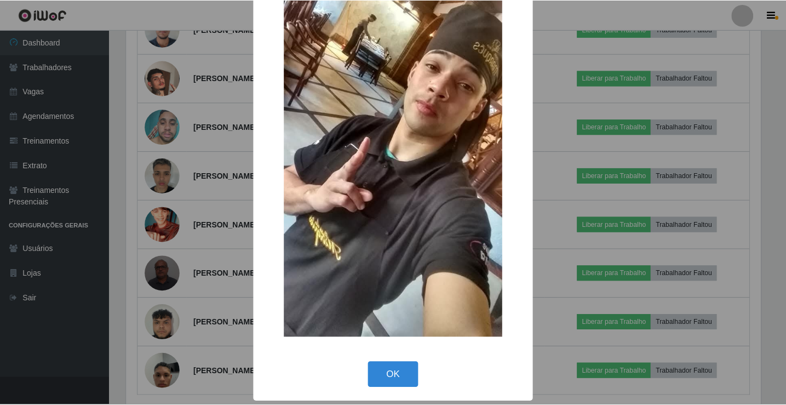
scroll to position [81, 0]
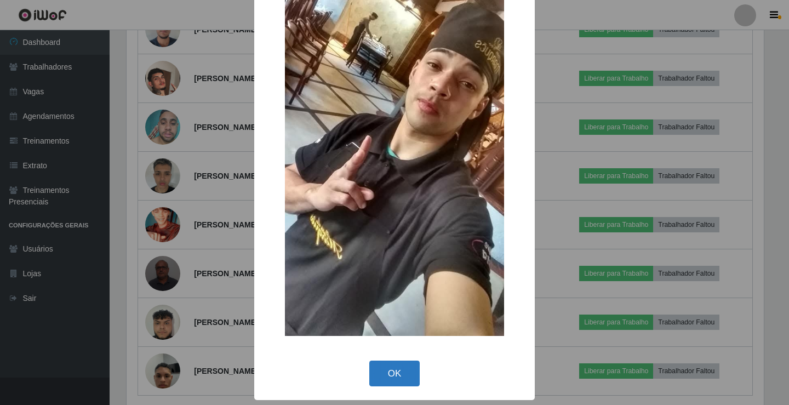
click at [383, 371] on button "OK" at bounding box center [394, 373] width 51 height 26
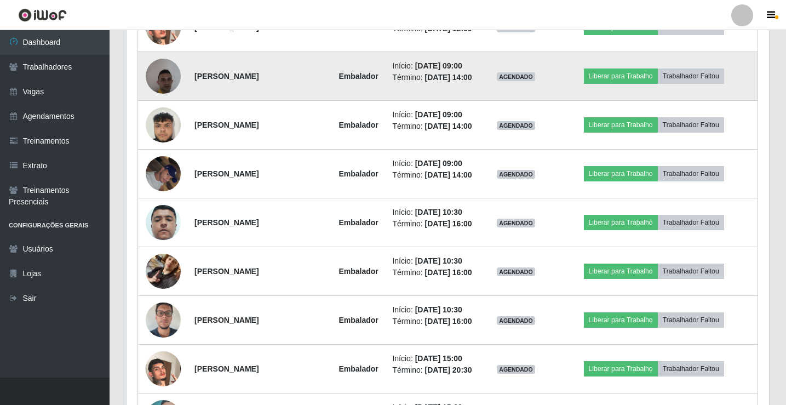
scroll to position [1061, 0]
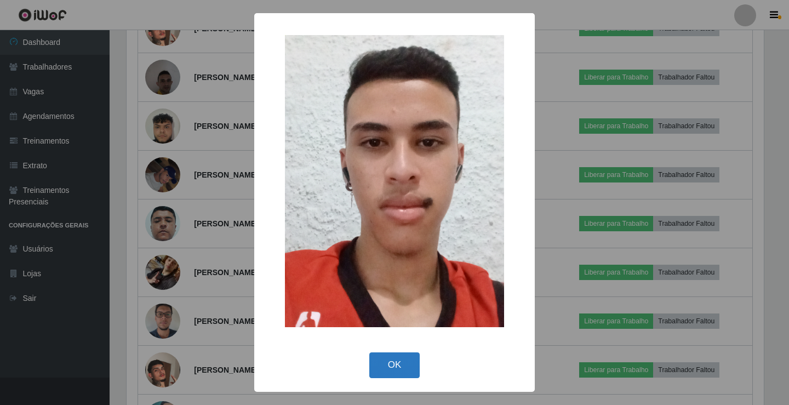
click at [393, 366] on button "OK" at bounding box center [394, 365] width 51 height 26
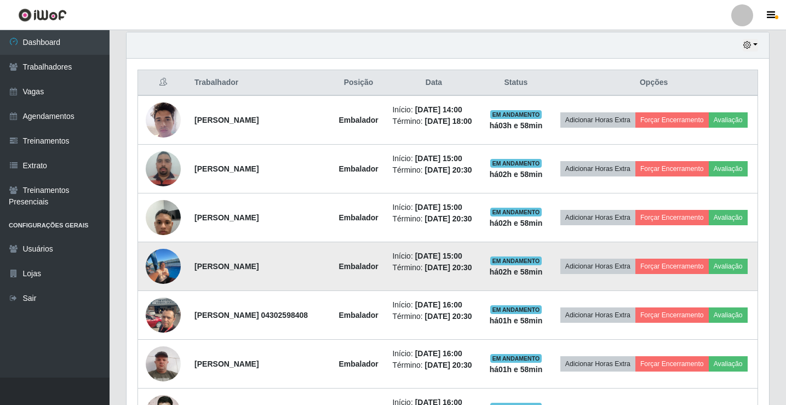
scroll to position [404, 0]
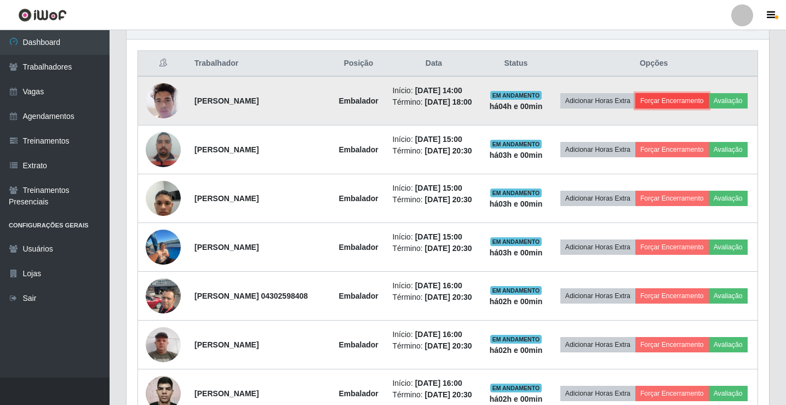
click at [691, 97] on button "Forçar Encerramento" at bounding box center [671, 100] width 73 height 15
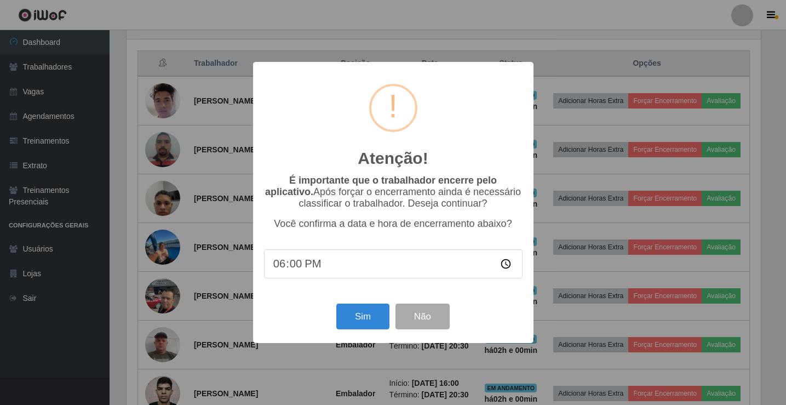
scroll to position [227, 637]
click at [377, 320] on button "Sim" at bounding box center [363, 316] width 53 height 26
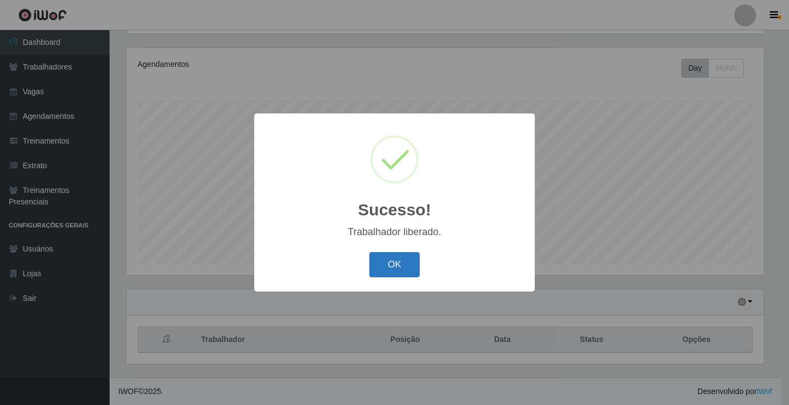
click at [394, 264] on button "OK" at bounding box center [394, 265] width 51 height 26
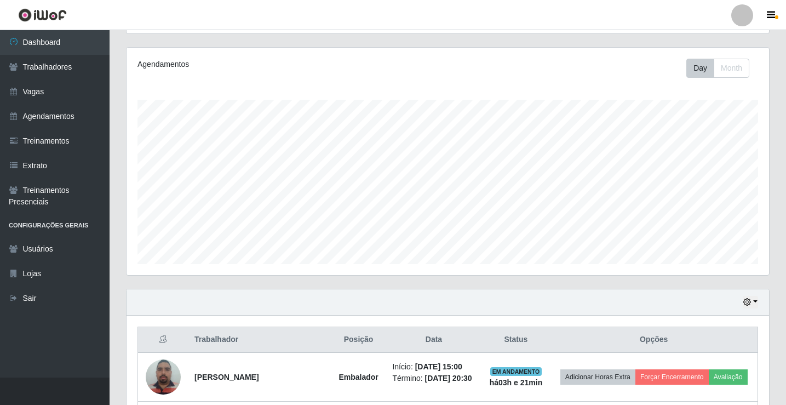
scroll to position [0, 0]
